Goal: Transaction & Acquisition: Purchase product/service

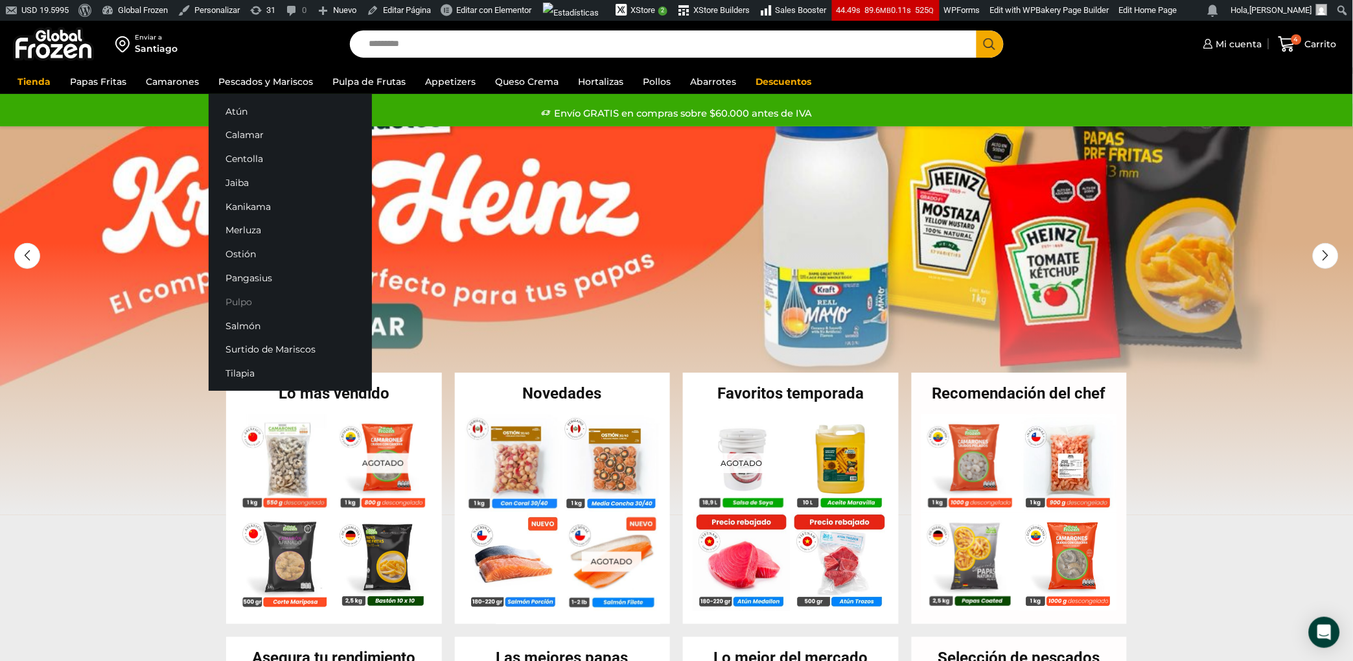
click at [240, 307] on link "Pulpo" at bounding box center [290, 302] width 163 height 24
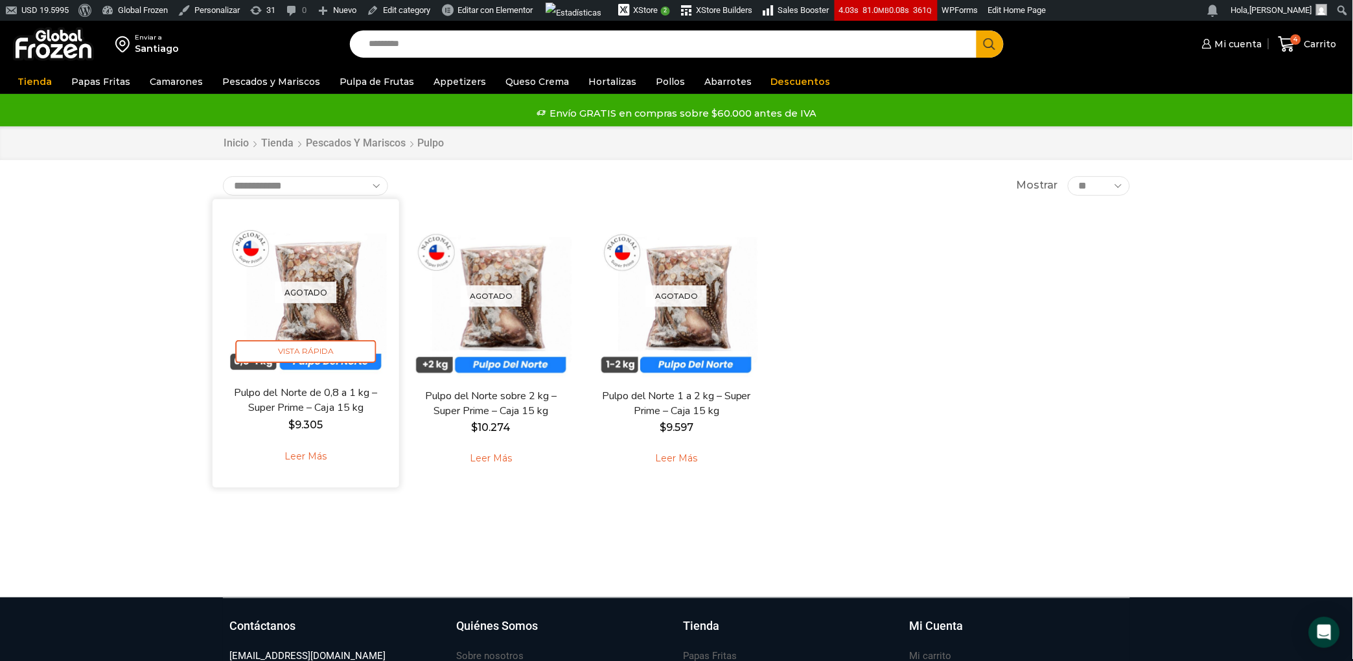
click at [310, 323] on img at bounding box center [305, 292] width 167 height 167
